Goal: Task Accomplishment & Management: Complete application form

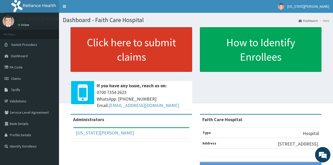
click at [108, 51] on link "Click here to submit claims" at bounding box center [132, 49] width 122 height 45
click at [107, 46] on link "Click here to submit claims" at bounding box center [132, 49] width 122 height 45
click at [106, 46] on link "Click here to submit claims" at bounding box center [132, 49] width 122 height 45
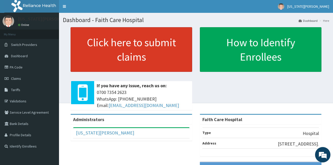
click at [106, 46] on link "Click here to submit claims" at bounding box center [132, 49] width 122 height 45
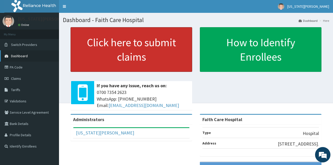
drag, startPoint x: 107, startPoint y: 46, endPoint x: 27, endPoint y: 54, distance: 80.0
click at [107, 46] on link "Click here to submit claims" at bounding box center [132, 49] width 122 height 45
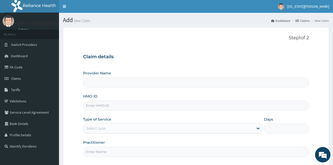
click at [104, 84] on input "Provider Name" at bounding box center [196, 83] width 226 height 10
click at [96, 104] on input "HMO ID" at bounding box center [196, 106] width 226 height 10
type input "AIP/10697/A"
click at [115, 128] on div "Select type" at bounding box center [168, 128] width 170 height 8
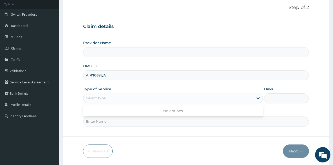
scroll to position [31, 0]
click at [119, 98] on div "Select type" at bounding box center [168, 98] width 170 height 8
click at [119, 97] on div "Select type" at bounding box center [168, 98] width 170 height 8
click at [259, 97] on icon at bounding box center [258, 97] width 5 height 5
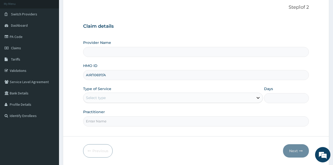
click at [259, 97] on icon at bounding box center [258, 97] width 5 height 5
click at [113, 95] on div "Select type" at bounding box center [168, 98] width 170 height 8
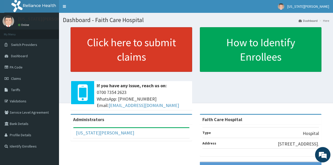
click at [137, 55] on link "Click here to submit claims" at bounding box center [132, 49] width 122 height 45
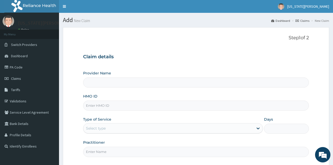
type input "Faith Care Hospital"
click at [90, 105] on input "HMO ID" at bounding box center [196, 106] width 226 height 10
type input "AIP/106977/A"
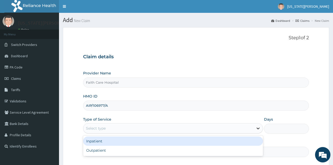
click at [256, 129] on icon at bounding box center [258, 128] width 5 height 5
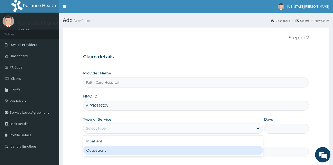
click at [102, 148] on div "Outpatient" at bounding box center [173, 150] width 180 height 9
type input "1"
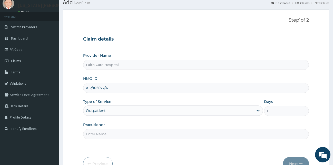
scroll to position [48, 0]
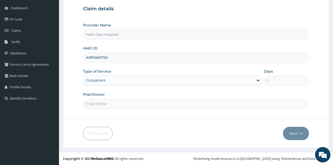
click at [102, 104] on input "Practitioner" at bounding box center [196, 104] width 226 height 10
type input "DR VICTOR"
click at [298, 136] on button "Next" at bounding box center [296, 133] width 26 height 13
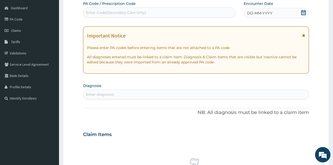
click at [305, 36] on icon at bounding box center [303, 36] width 3 height 4
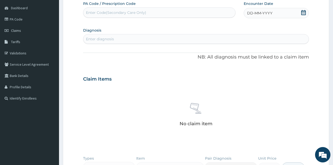
click at [280, 15] on div "DD-MM-YYYY" at bounding box center [276, 13] width 65 height 10
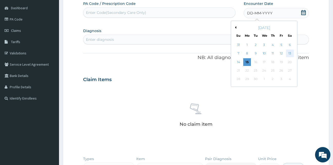
click at [290, 53] on div "13" at bounding box center [290, 54] width 8 height 8
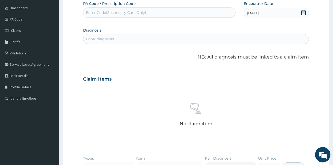
click at [102, 35] on div "Enter diagnosis" at bounding box center [196, 39] width 226 height 8
type input "MALA"
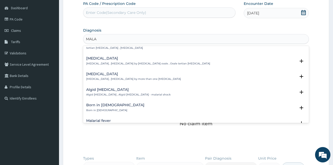
scroll to position [0, 0]
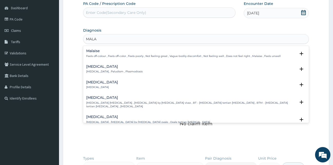
click at [99, 67] on h4 "Malaria" at bounding box center [114, 67] width 56 height 4
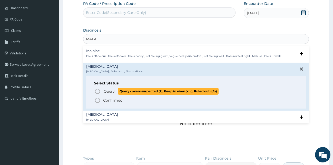
click at [98, 90] on icon "status option query" at bounding box center [97, 91] width 6 height 6
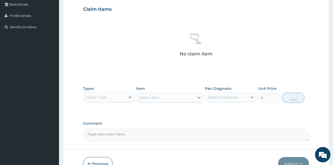
scroll to position [150, 0]
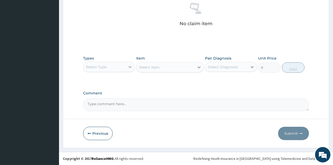
click at [128, 66] on div at bounding box center [130, 66] width 9 height 9
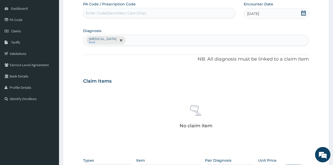
scroll to position [44, 0]
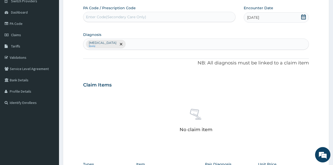
click at [119, 44] on div "Malaria Query" at bounding box center [196, 44] width 226 height 11
type input "SEPSIS"
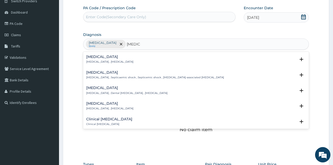
click at [94, 62] on p "Systemic infection , Sepsis" at bounding box center [109, 62] width 47 height 4
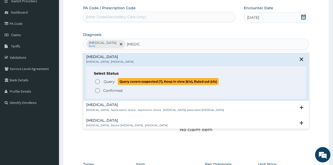
click at [97, 82] on icon "status option query" at bounding box center [97, 82] width 6 height 6
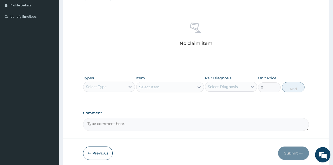
scroll to position [150, 0]
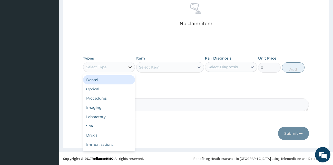
click at [128, 69] on icon at bounding box center [130, 66] width 5 height 5
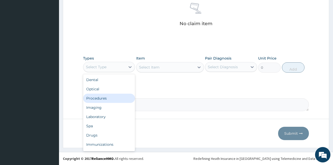
click at [99, 97] on div "Procedures" at bounding box center [109, 98] width 52 height 9
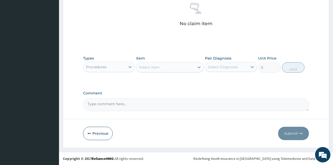
click at [198, 67] on icon at bounding box center [199, 67] width 5 height 5
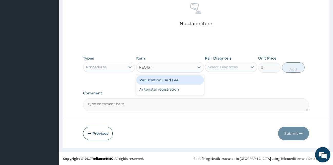
type input "REGISTR"
click at [180, 81] on div "Registration Card Fee" at bounding box center [170, 79] width 68 height 9
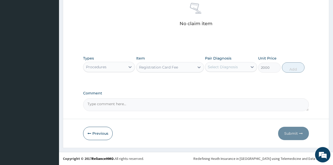
type input "2000"
click at [232, 64] on div "Select Diagnosis" at bounding box center [226, 67] width 42 height 8
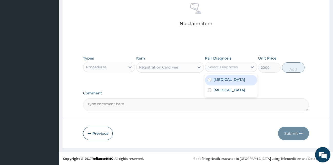
click at [228, 78] on div "Malaria" at bounding box center [231, 80] width 52 height 11
checkbox input "true"
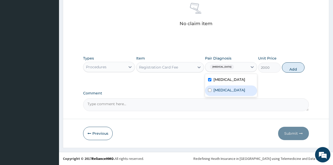
click at [222, 90] on label "Sepsis" at bounding box center [230, 90] width 32 height 5
checkbox input "true"
click at [293, 68] on button "Add" at bounding box center [293, 67] width 23 height 10
type input "0"
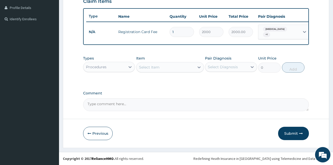
scroll to position [130, 0]
click at [187, 66] on div "Select Item" at bounding box center [166, 67] width 58 height 8
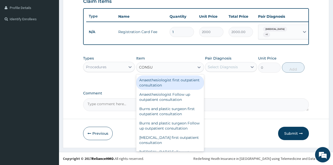
type input "CONSUL"
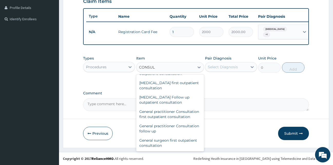
scroll to position [279, 0]
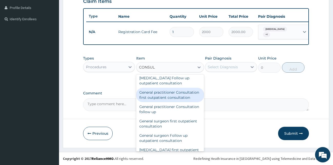
drag, startPoint x: 178, startPoint y: 104, endPoint x: 177, endPoint y: 101, distance: 2.8
click at [178, 102] on div "General practitioner Consultation first outpatient consultation" at bounding box center [170, 95] width 68 height 14
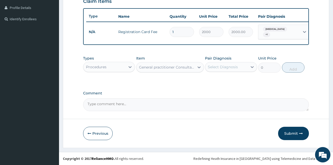
type input "3000"
click at [242, 66] on div "Select Diagnosis" at bounding box center [226, 67] width 42 height 8
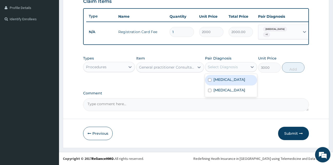
drag, startPoint x: 232, startPoint y: 79, endPoint x: 227, endPoint y: 84, distance: 7.5
click at [232, 79] on div "Malaria" at bounding box center [231, 80] width 52 height 11
checkbox input "true"
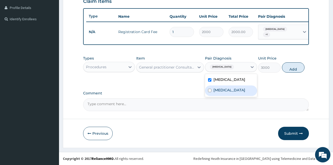
click at [222, 93] on div "Sepsis" at bounding box center [231, 90] width 52 height 11
checkbox input "true"
click at [289, 68] on button "Add" at bounding box center [293, 67] width 23 height 10
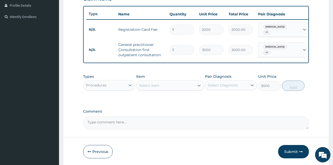
type input "0"
click at [197, 85] on icon at bounding box center [199, 85] width 5 height 5
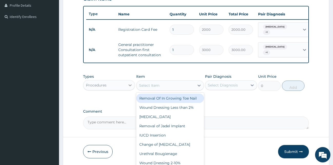
click at [130, 84] on div at bounding box center [130, 85] width 9 height 9
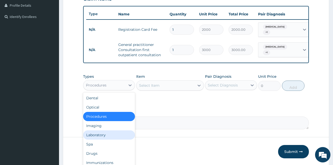
click at [103, 137] on div "Laboratory" at bounding box center [109, 134] width 52 height 9
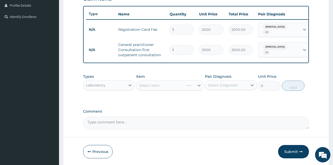
click at [199, 89] on div "Select Item" at bounding box center [170, 85] width 68 height 10
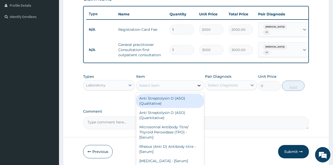
click at [198, 88] on icon at bounding box center [199, 85] width 5 height 5
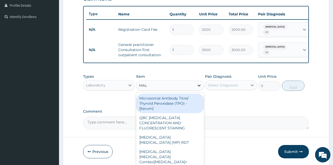
type input "MALA"
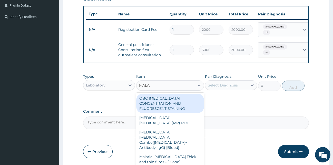
click at [173, 102] on div "QBC MALARIA CONCENTRATION AND FLUORESCENT STAINING" at bounding box center [170, 104] width 68 height 20
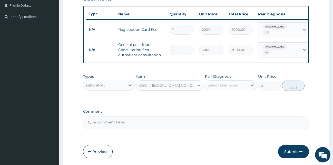
type input "2000"
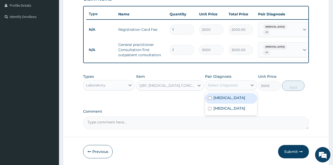
click at [238, 89] on div "Select Diagnosis" at bounding box center [226, 85] width 42 height 8
click at [233, 99] on div "Malaria" at bounding box center [231, 98] width 52 height 11
checkbox input "true"
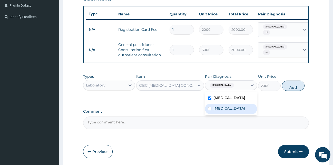
click at [227, 109] on div "Sepsis" at bounding box center [231, 109] width 52 height 11
checkbox input "true"
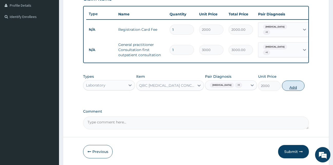
click at [291, 88] on button "Add" at bounding box center [293, 86] width 23 height 10
type input "0"
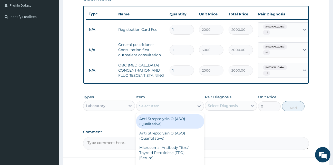
click at [194, 108] on div "Select Item" at bounding box center [166, 106] width 58 height 8
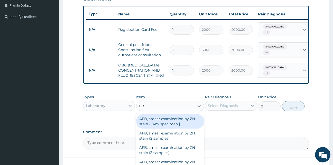
type input "FBC"
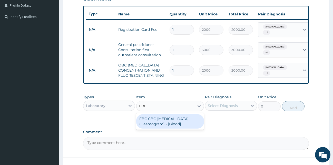
click at [150, 125] on div "FBC CBC-Complete Blood Count (Haemogram) - [Blood]" at bounding box center [170, 121] width 68 height 14
type input "3000"
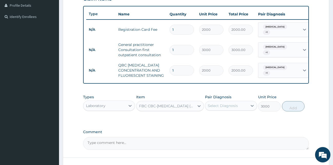
drag, startPoint x: 249, startPoint y: 108, endPoint x: 241, endPoint y: 112, distance: 8.2
click at [249, 109] on div at bounding box center [252, 105] width 9 height 9
drag, startPoint x: 234, startPoint y: 116, endPoint x: 231, endPoint y: 121, distance: 6.2
click at [234, 116] on div "Malaria Sepsis" at bounding box center [231, 124] width 52 height 23
click at [229, 124] on div "Malaria" at bounding box center [231, 119] width 52 height 11
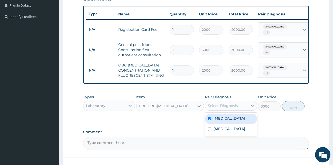
checkbox input "true"
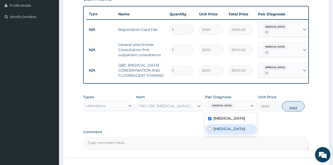
click at [226, 131] on div "Sepsis" at bounding box center [231, 129] width 52 height 11
checkbox input "true"
click at [293, 108] on button "Add" at bounding box center [293, 106] width 23 height 10
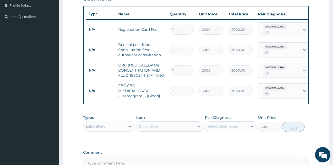
type input "0"
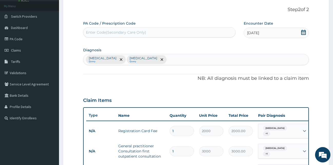
scroll to position [28, 0]
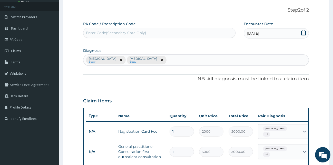
click at [140, 59] on div "Malaria Query Sepsis Query" at bounding box center [196, 60] width 226 height 11
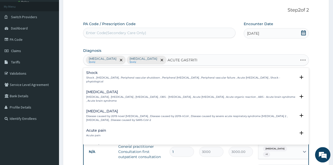
type input "ACUTE GASTRITIS"
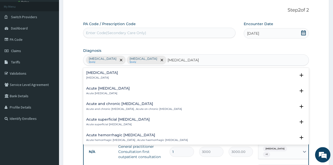
click at [107, 72] on h4 "Acute gastritis" at bounding box center [102, 73] width 32 height 4
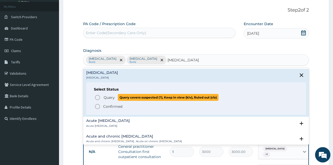
click at [98, 98] on icon "status option query" at bounding box center [97, 97] width 6 height 6
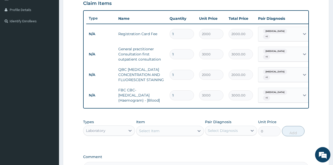
scroll to position [128, 0]
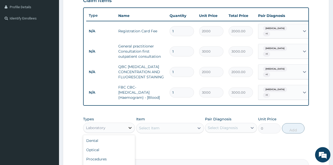
click at [131, 130] on icon at bounding box center [130, 127] width 5 height 5
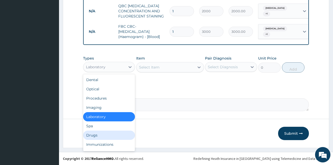
click at [92, 136] on div "Drugs" at bounding box center [109, 135] width 52 height 9
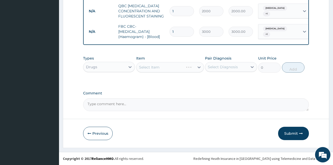
click at [200, 68] on div "Select Item" at bounding box center [170, 67] width 68 height 10
click at [199, 68] on icon at bounding box center [199, 67] width 3 height 2
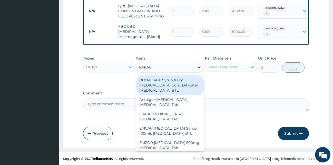
type input "PARACE"
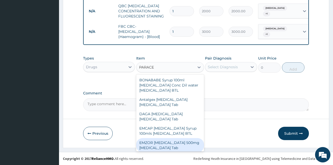
click at [187, 142] on div "EMZOR PARACETAMOL 500mg Acetaminophen Tab" at bounding box center [170, 145] width 68 height 14
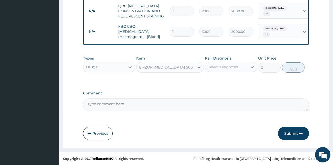
type input "11.5"
click at [242, 67] on div "Select Diagnosis" at bounding box center [226, 67] width 42 height 8
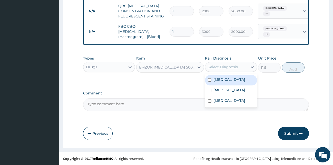
drag, startPoint x: 231, startPoint y: 78, endPoint x: 226, endPoint y: 84, distance: 7.5
click at [230, 78] on div "Malaria" at bounding box center [231, 80] width 52 height 11
checkbox input "true"
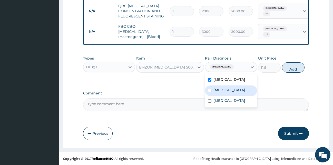
click at [221, 89] on label "Sepsis" at bounding box center [230, 90] width 32 height 5
checkbox input "true"
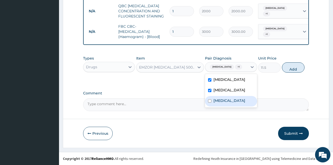
click at [223, 99] on label "Acute gastritis" at bounding box center [230, 100] width 32 height 5
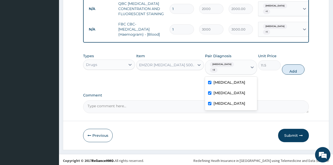
checkbox input "true"
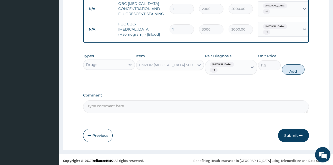
click at [288, 64] on button "Add" at bounding box center [293, 69] width 23 height 10
type input "0"
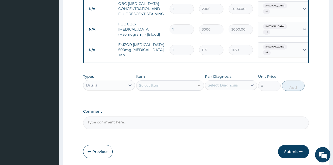
click at [199, 88] on icon at bounding box center [199, 85] width 5 height 5
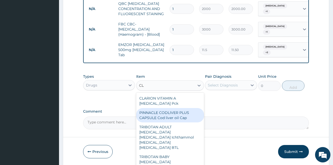
type input "C"
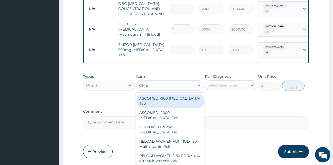
type input "OMEP"
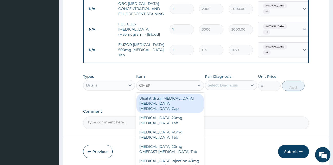
click at [166, 104] on div "Ulsakit drug Omeprazole clarithromycin tinidazole Cap" at bounding box center [170, 104] width 68 height 20
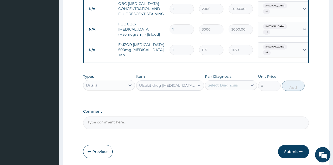
type input "7130"
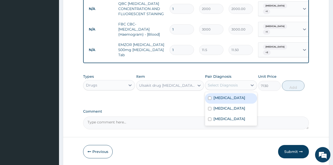
click at [247, 85] on div "Select Diagnosis" at bounding box center [226, 85] width 42 height 8
drag, startPoint x: 225, startPoint y: 100, endPoint x: 221, endPoint y: 108, distance: 9.1
click at [224, 100] on label "Malaria" at bounding box center [230, 97] width 32 height 5
checkbox input "true"
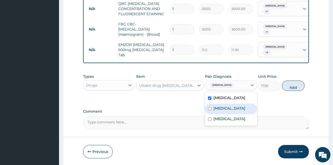
click at [219, 111] on label "Sepsis" at bounding box center [230, 108] width 32 height 5
checkbox input "true"
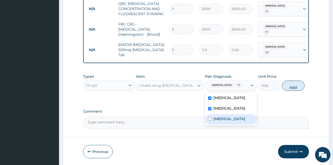
drag, startPoint x: 221, startPoint y: 122, endPoint x: 248, endPoint y: 115, distance: 27.9
click at [222, 121] on label "Acute gastritis" at bounding box center [230, 118] width 32 height 5
checkbox input "true"
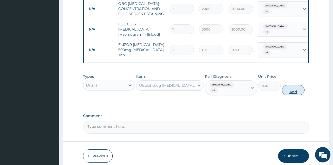
click at [293, 88] on button "Add" at bounding box center [293, 90] width 23 height 10
type input "0"
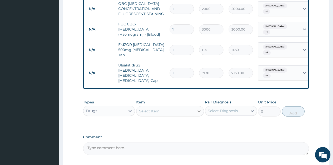
click at [199, 110] on icon at bounding box center [199, 111] width 3 height 2
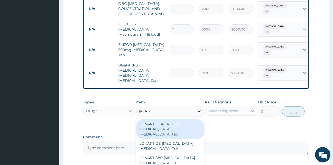
type input "LONAR"
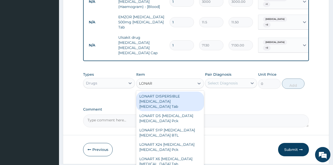
scroll to position [221, 0]
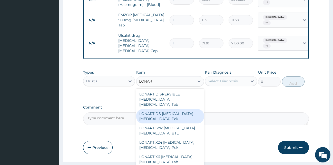
click at [178, 109] on div "LONART DS Artemether Lumefantrine Pck" at bounding box center [170, 116] width 68 height 14
type input "3500"
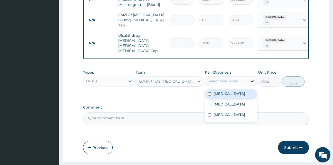
click at [249, 78] on div at bounding box center [252, 81] width 9 height 9
drag, startPoint x: 234, startPoint y: 92, endPoint x: 220, endPoint y: 103, distance: 18.3
click at [234, 92] on div "Malaria" at bounding box center [231, 94] width 52 height 11
checkbox input "true"
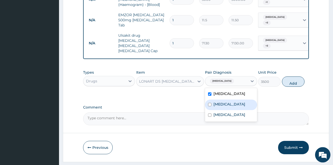
click at [218, 106] on div "Sepsis" at bounding box center [231, 105] width 52 height 11
checkbox input "true"
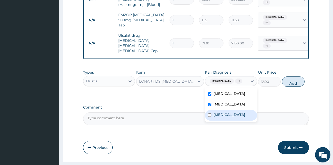
drag, startPoint x: 220, startPoint y: 111, endPoint x: 293, endPoint y: 90, distance: 76.2
click at [223, 112] on label "Acute gastritis" at bounding box center [230, 114] width 32 height 5
checkbox input "true"
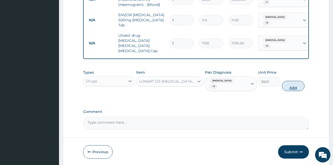
click at [293, 81] on button "Add" at bounding box center [293, 86] width 23 height 10
type input "0"
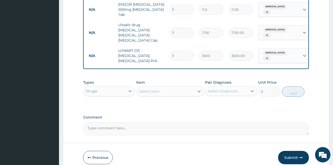
scroll to position [250, 0]
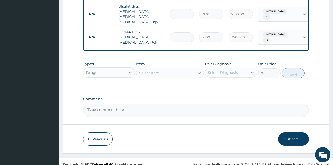
click at [301, 137] on icon "button" at bounding box center [301, 139] width 4 height 4
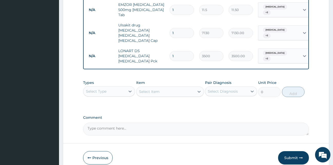
scroll to position [306, 0]
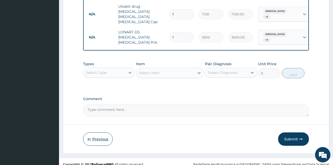
click at [104, 133] on button "Previous" at bounding box center [98, 138] width 30 height 13
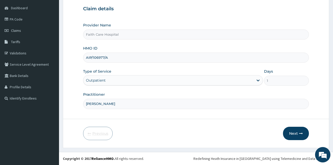
scroll to position [48, 0]
click at [102, 58] on input "AIP/106977/A" at bounding box center [196, 58] width 226 height 10
type input "AIP/10697/A"
click at [292, 130] on button "Next" at bounding box center [296, 133] width 26 height 13
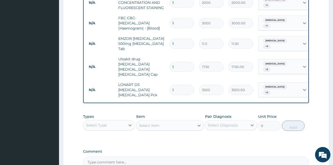
scroll to position [306, 0]
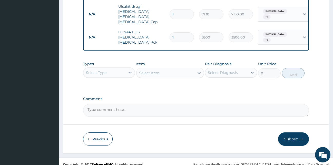
click at [297, 133] on button "Submit" at bounding box center [293, 138] width 31 height 13
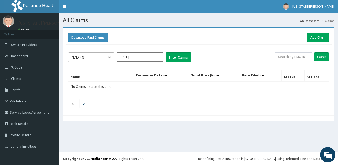
click at [110, 58] on icon at bounding box center [109, 57] width 5 height 5
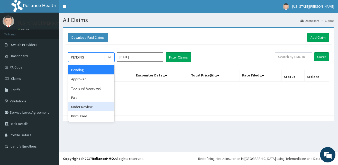
click at [92, 107] on div "Under Review" at bounding box center [91, 106] width 46 height 9
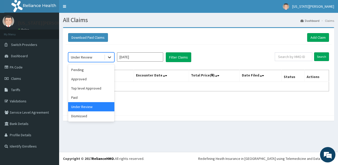
click at [110, 58] on icon at bounding box center [109, 58] width 3 height 2
click at [88, 78] on div "Approved" at bounding box center [91, 78] width 46 height 9
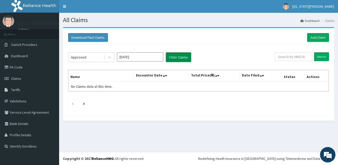
click at [179, 56] on button "Filter Claims" at bounding box center [178, 57] width 25 height 10
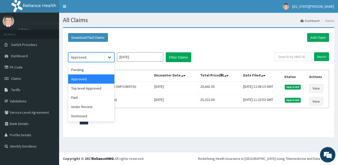
click at [108, 58] on icon at bounding box center [109, 57] width 5 height 5
click at [83, 106] on div "Under Review" at bounding box center [91, 106] width 46 height 9
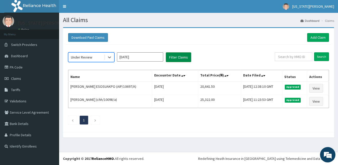
click at [174, 55] on button "Filter Claims" at bounding box center [178, 57] width 25 height 10
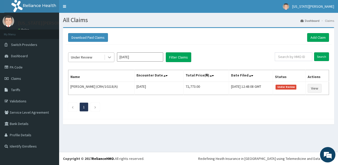
click at [111, 58] on icon at bounding box center [109, 57] width 5 height 5
